Goal: Task Accomplishment & Management: Manage account settings

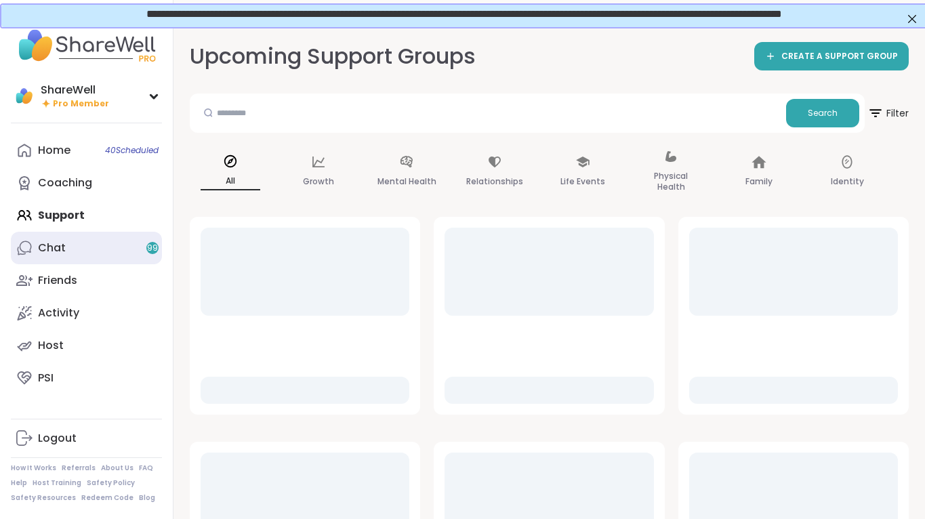
click at [79, 245] on link "Chat 99" at bounding box center [86, 248] width 151 height 33
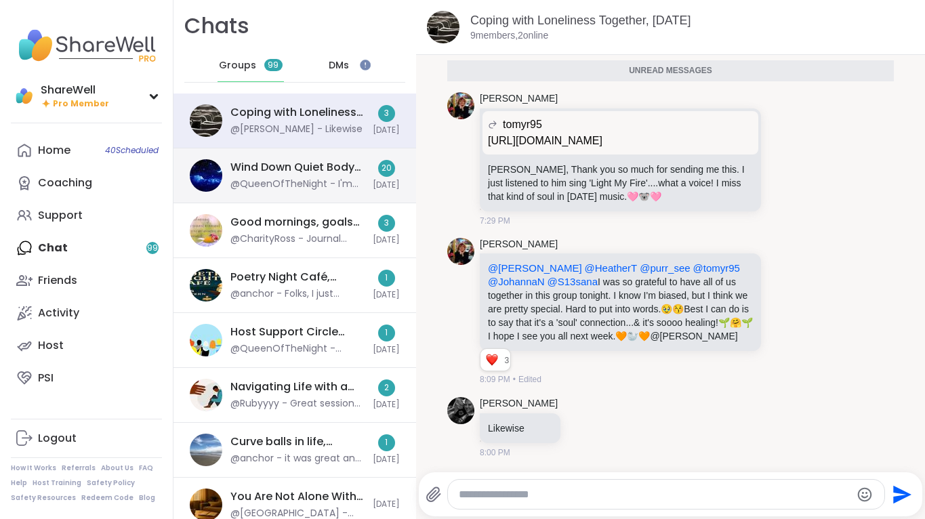
click at [279, 177] on div "Wind Down Quiet Body Doubling - Tuesday, Sep 09 @QueenOfTheNight - I'm crossing…" at bounding box center [297, 175] width 134 height 31
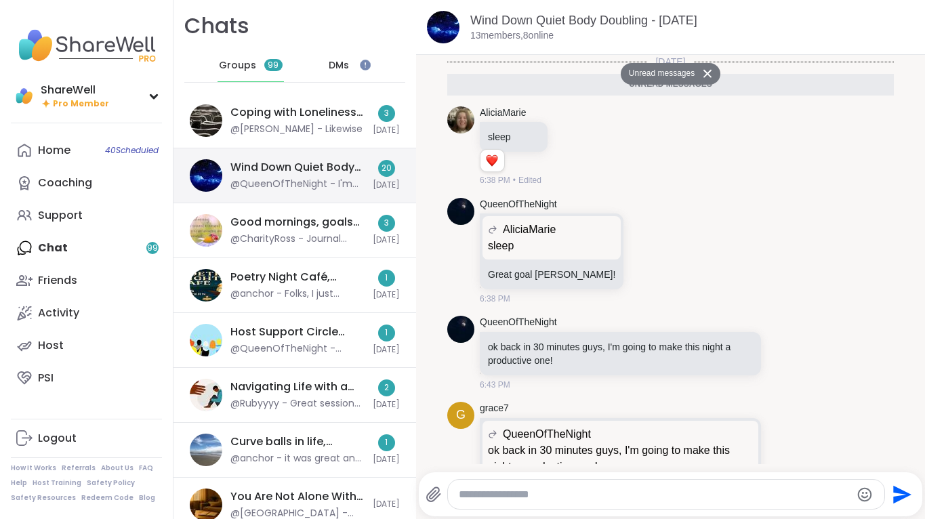
scroll to position [1806, 0]
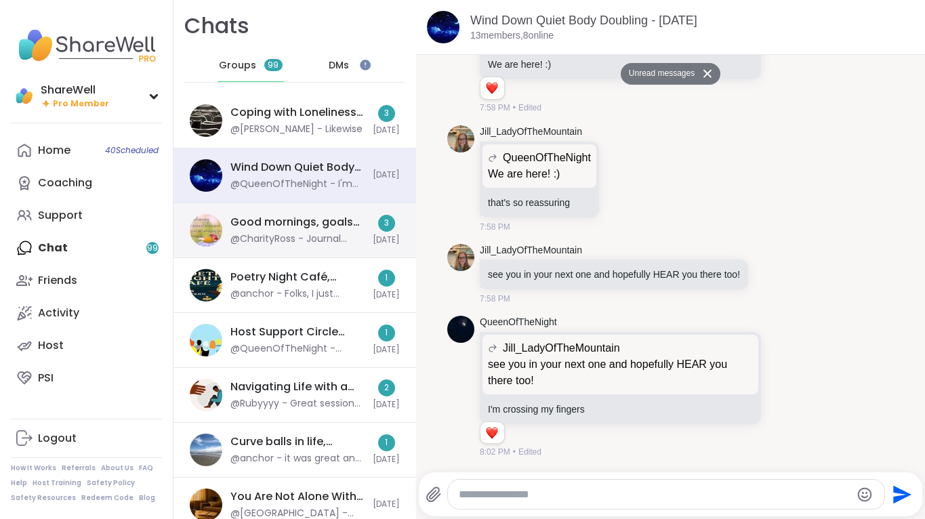
click at [289, 206] on div "Good mornings, goals and gratitude's, Sep 10 @CharityRoss - Journal prompt: Wha…" at bounding box center [294, 230] width 243 height 55
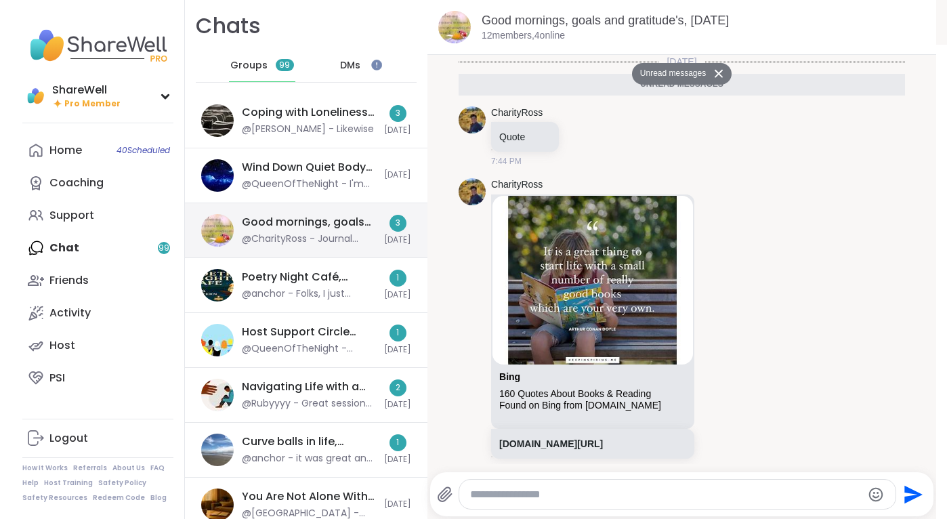
scroll to position [102, 0]
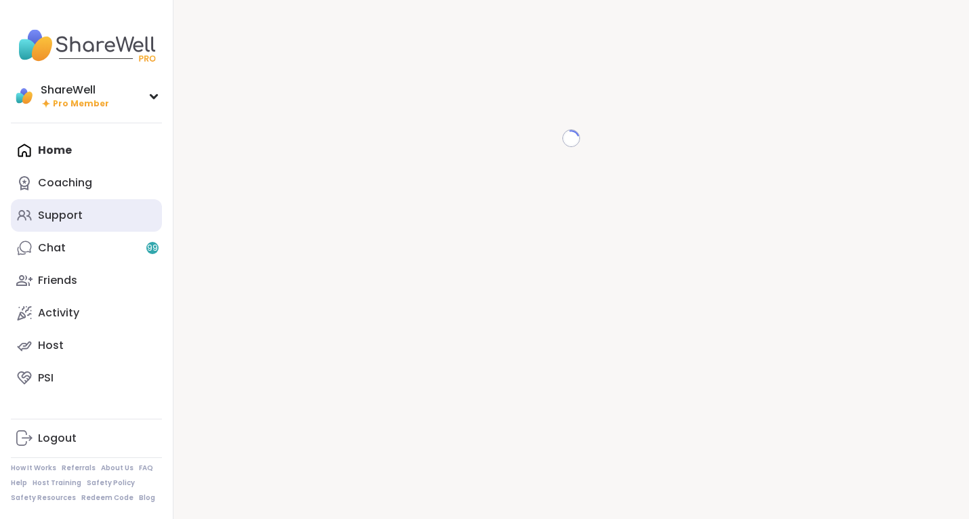
click at [83, 199] on link "Support" at bounding box center [86, 215] width 151 height 33
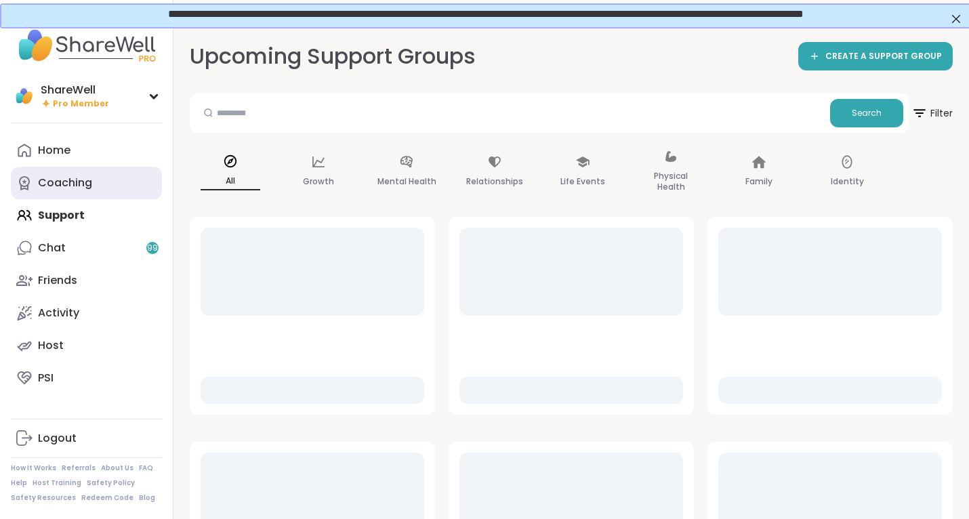
click at [87, 184] on div "Coaching" at bounding box center [65, 183] width 54 height 15
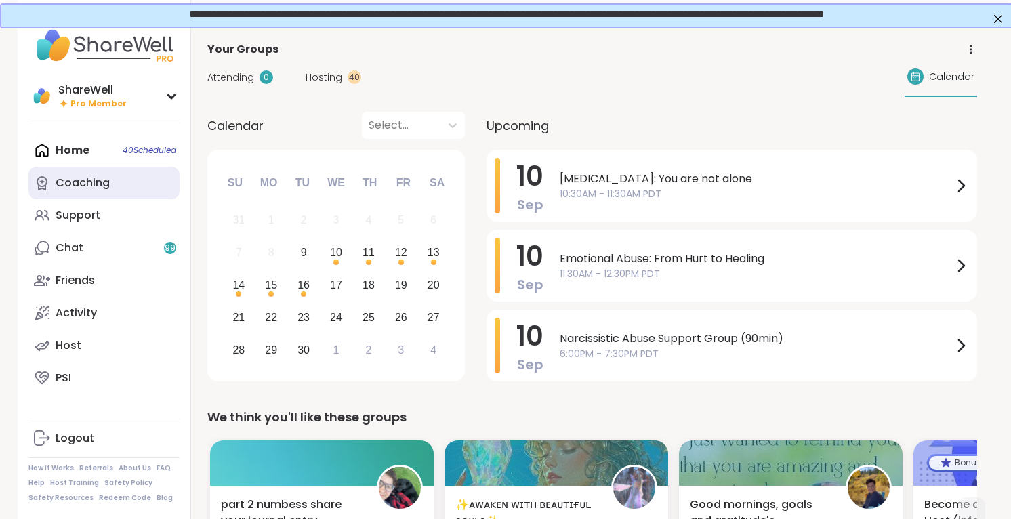
click at [115, 181] on link "Coaching" at bounding box center [103, 183] width 151 height 33
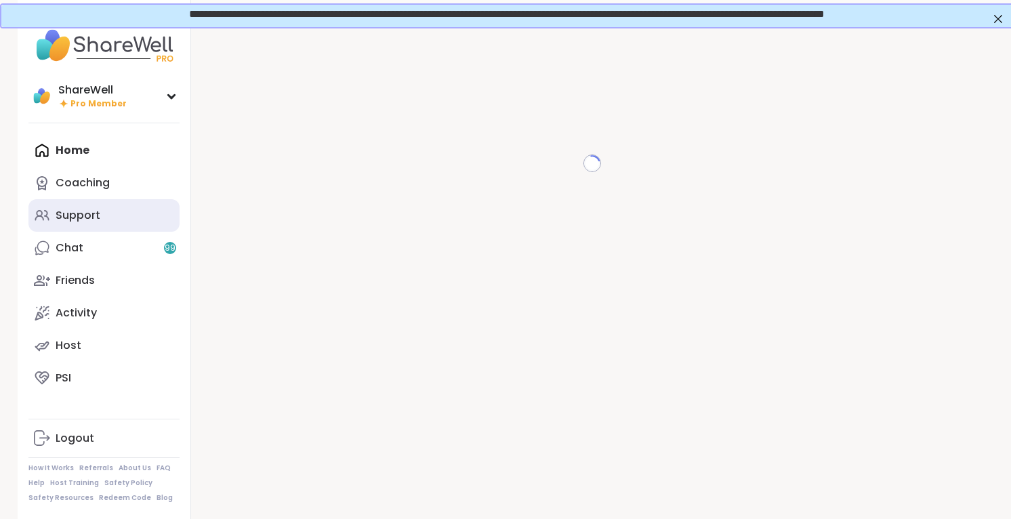
click at [79, 211] on div "Support" at bounding box center [78, 215] width 45 height 15
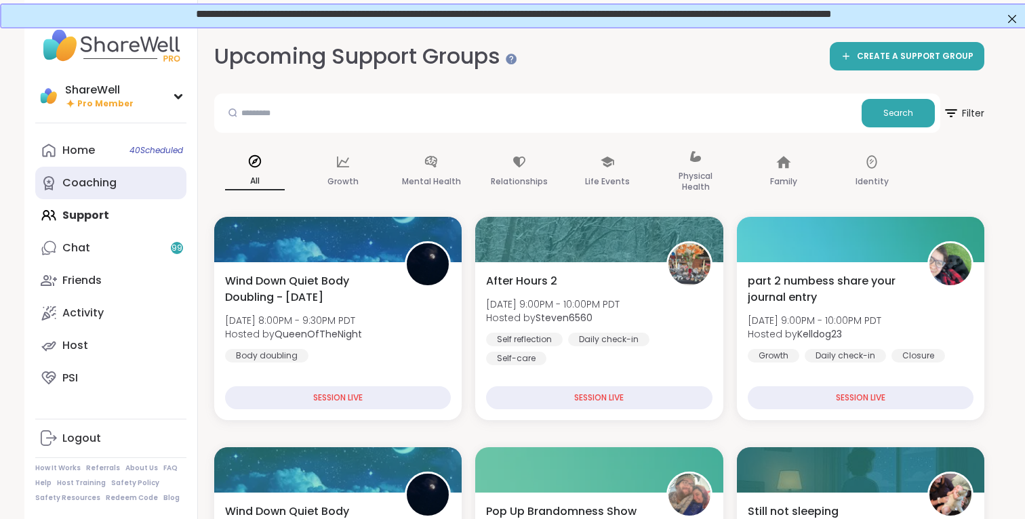
click at [109, 176] on div "Coaching" at bounding box center [89, 183] width 54 height 15
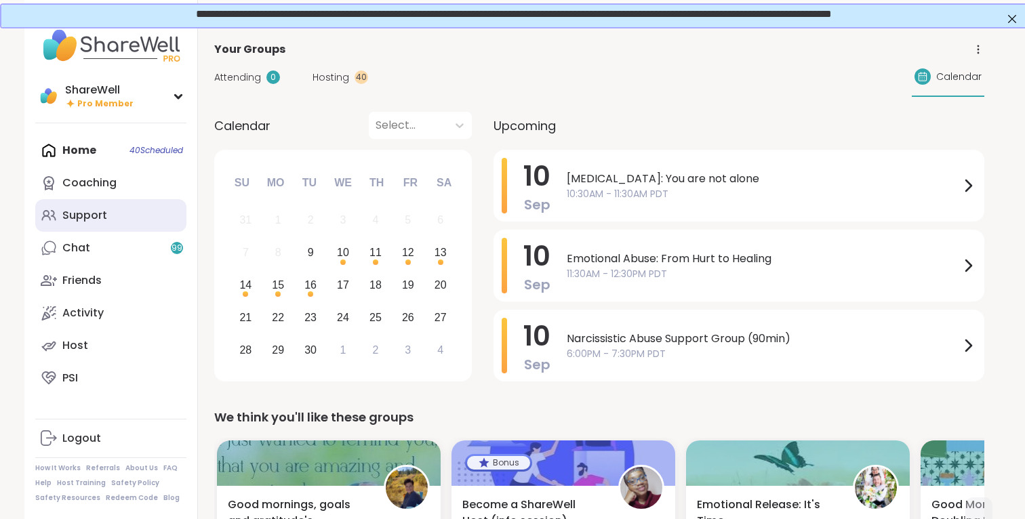
click at [90, 216] on div "Support" at bounding box center [84, 215] width 45 height 15
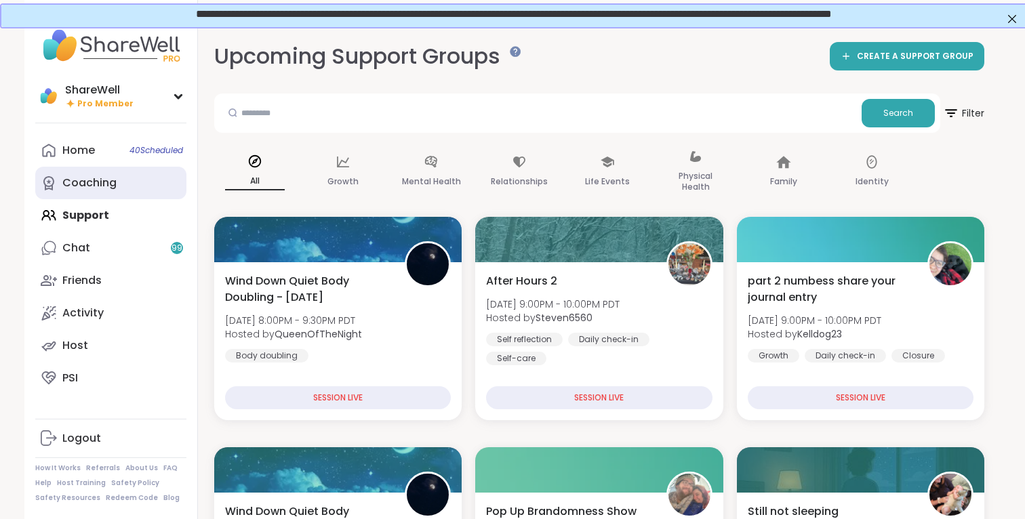
click at [99, 184] on div "Coaching" at bounding box center [89, 183] width 54 height 15
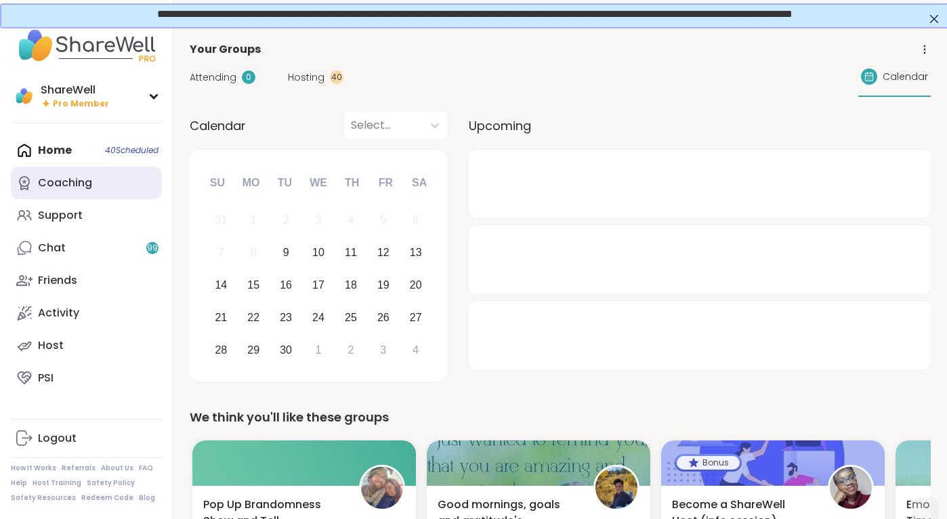
click at [52, 191] on link "Coaching" at bounding box center [86, 183] width 151 height 33
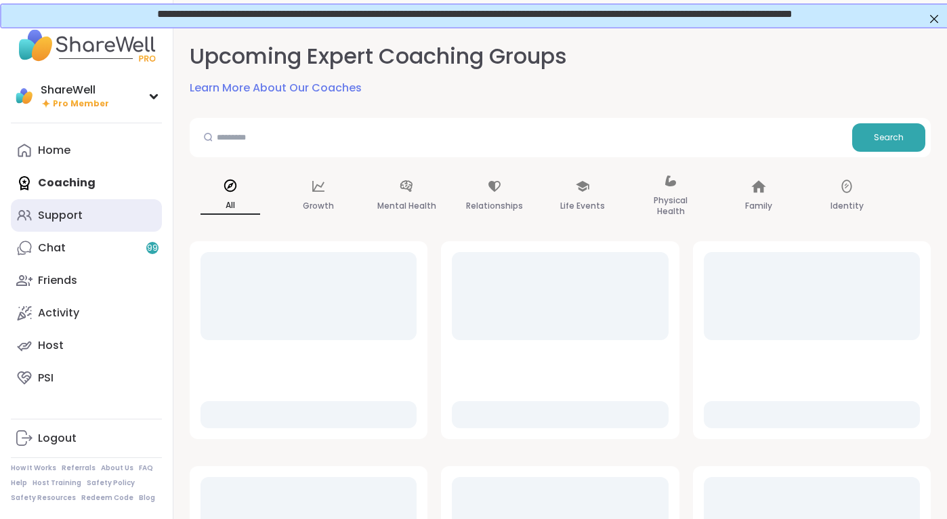
click at [59, 212] on div "Support" at bounding box center [60, 215] width 45 height 15
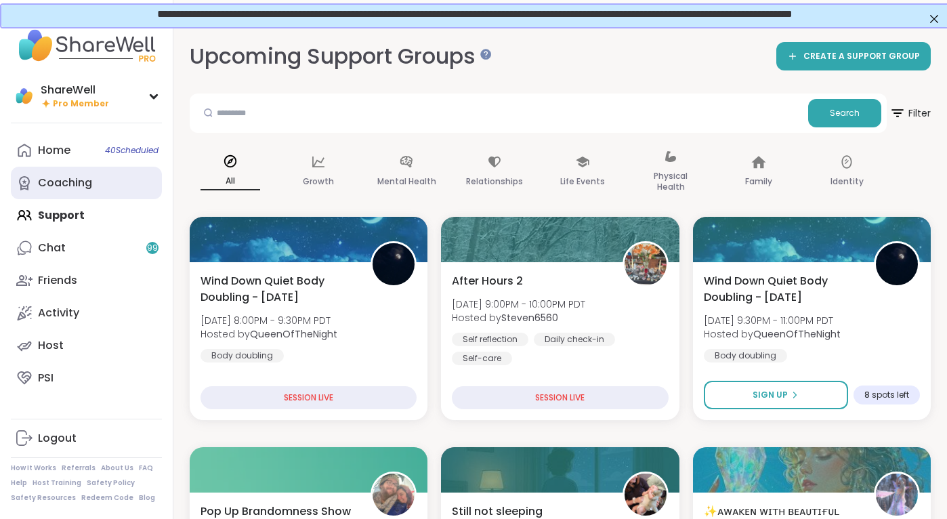
click at [74, 194] on link "Coaching" at bounding box center [86, 183] width 151 height 33
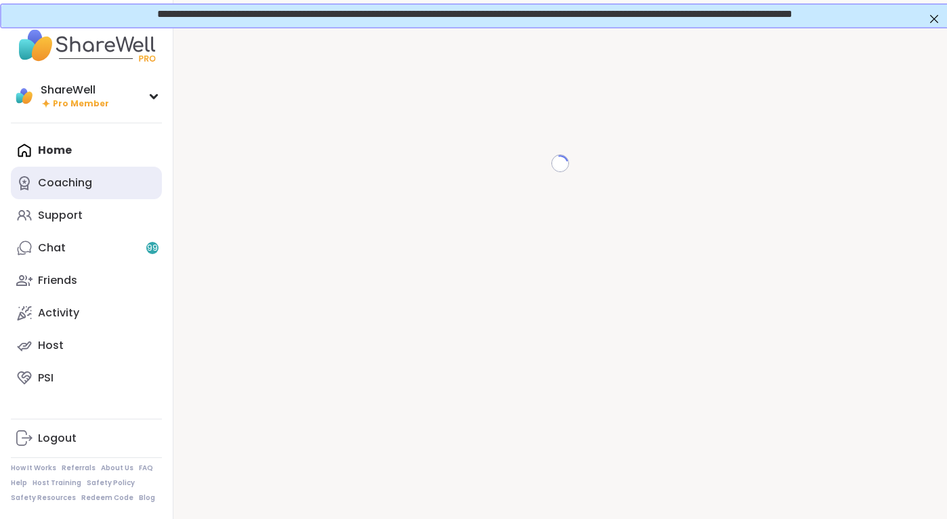
click at [61, 189] on div "Coaching" at bounding box center [65, 183] width 54 height 15
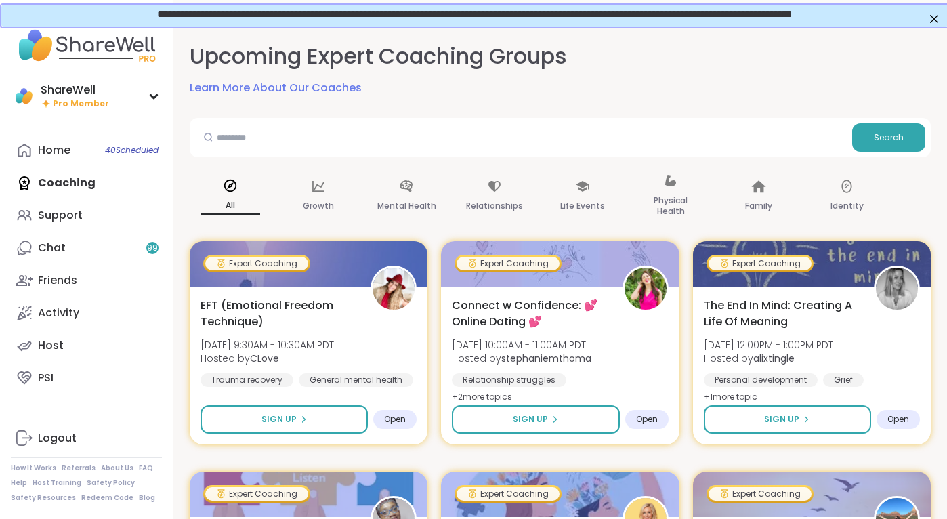
click at [67, 181] on div "Home 40 Scheduled Coaching Support Chat 99 Friends Activity Host PSI" at bounding box center [86, 264] width 151 height 260
click at [94, 441] on link "Logout" at bounding box center [86, 438] width 151 height 33
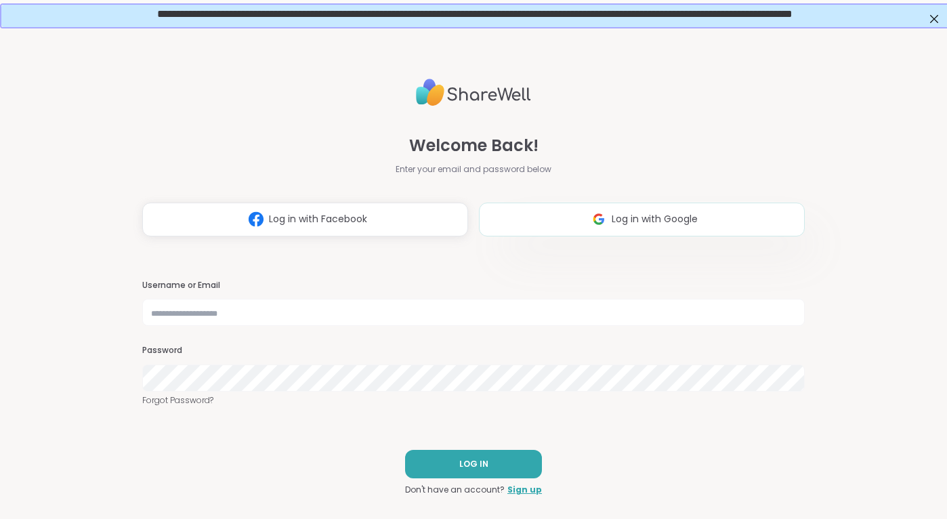
click at [611, 228] on img at bounding box center [599, 219] width 26 height 25
